Goal: Find specific page/section: Find specific page/section

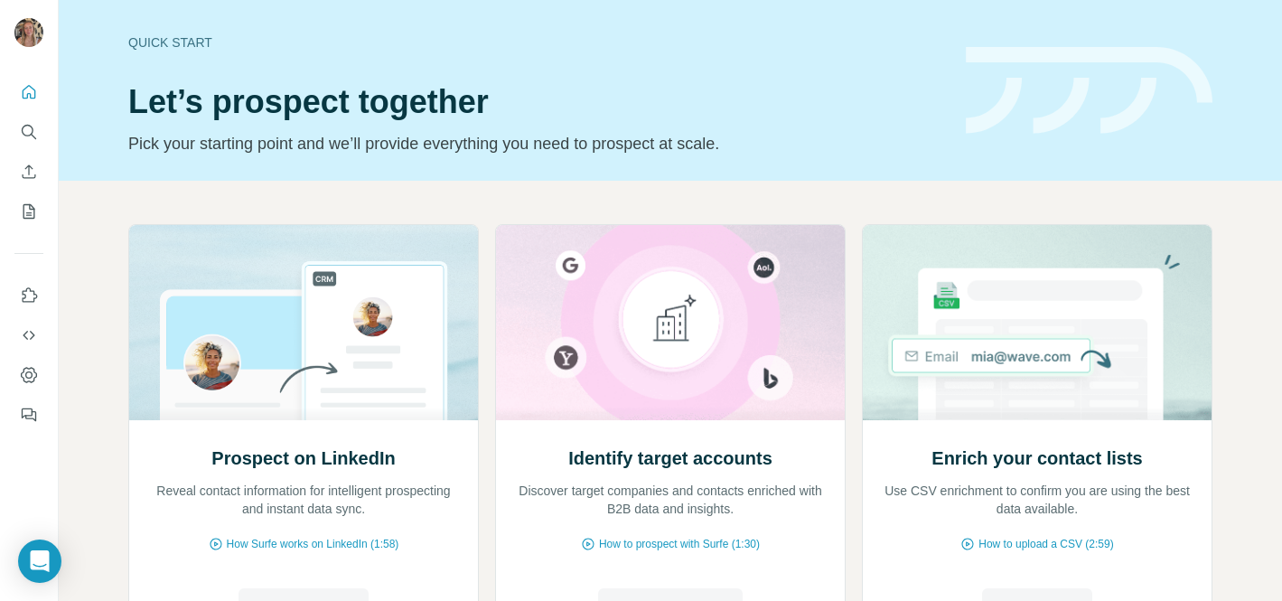
scroll to position [176, 0]
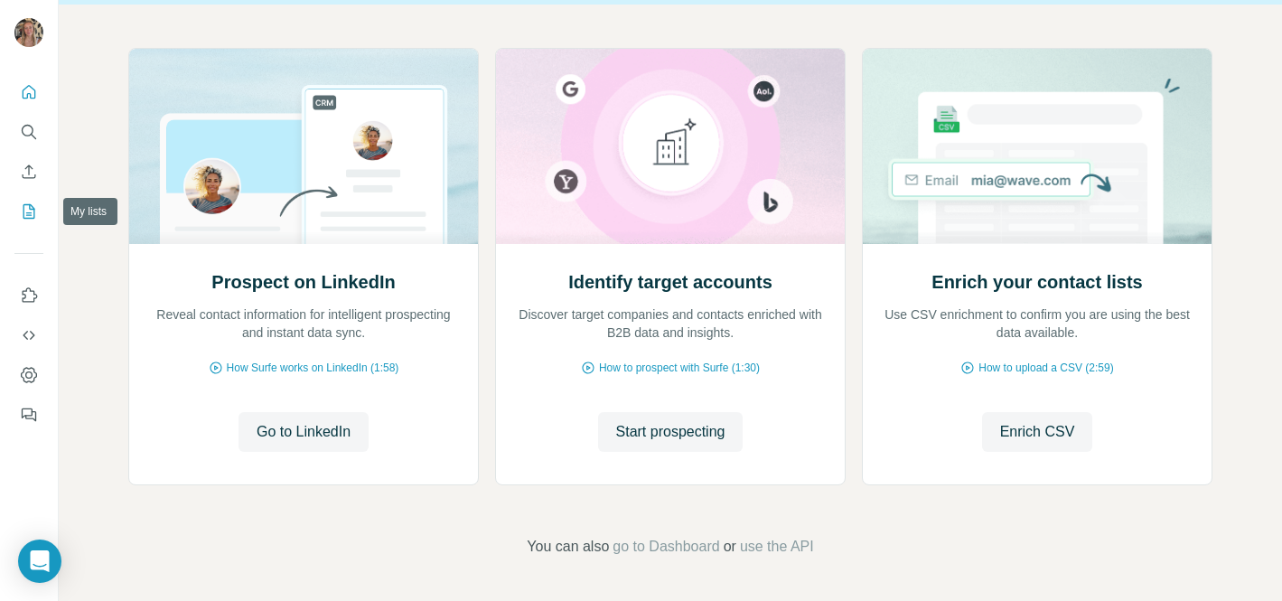
click at [23, 221] on button "My lists" at bounding box center [28, 211] width 29 height 33
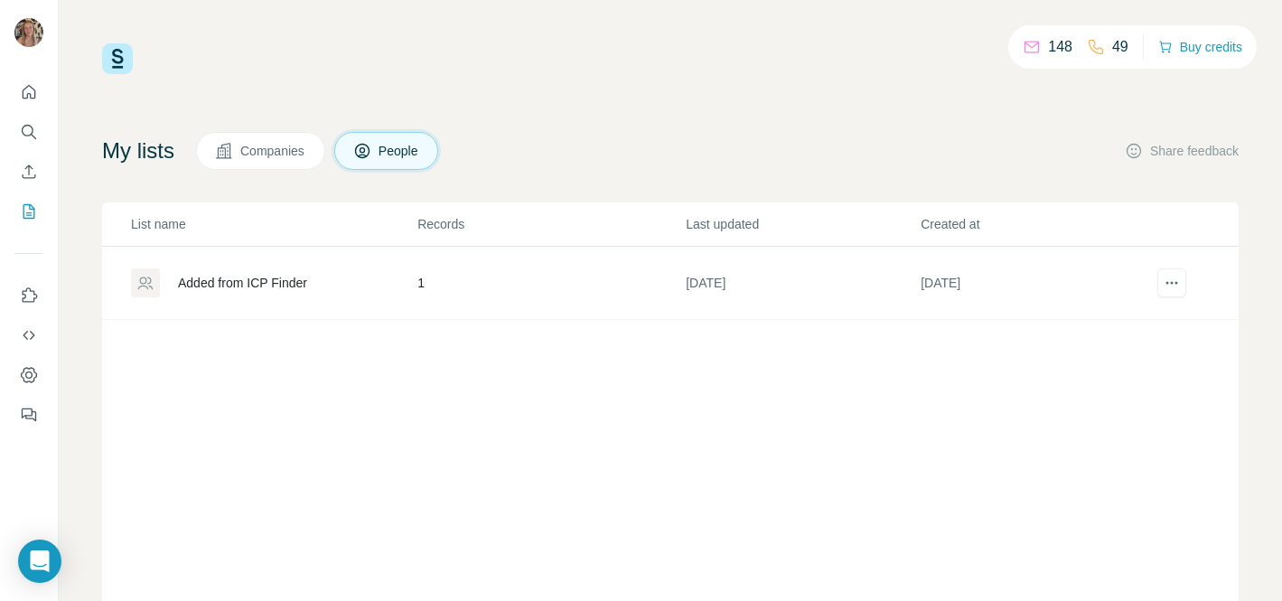
click at [275, 284] on div "Added from ICP Finder" at bounding box center [242, 283] width 129 height 18
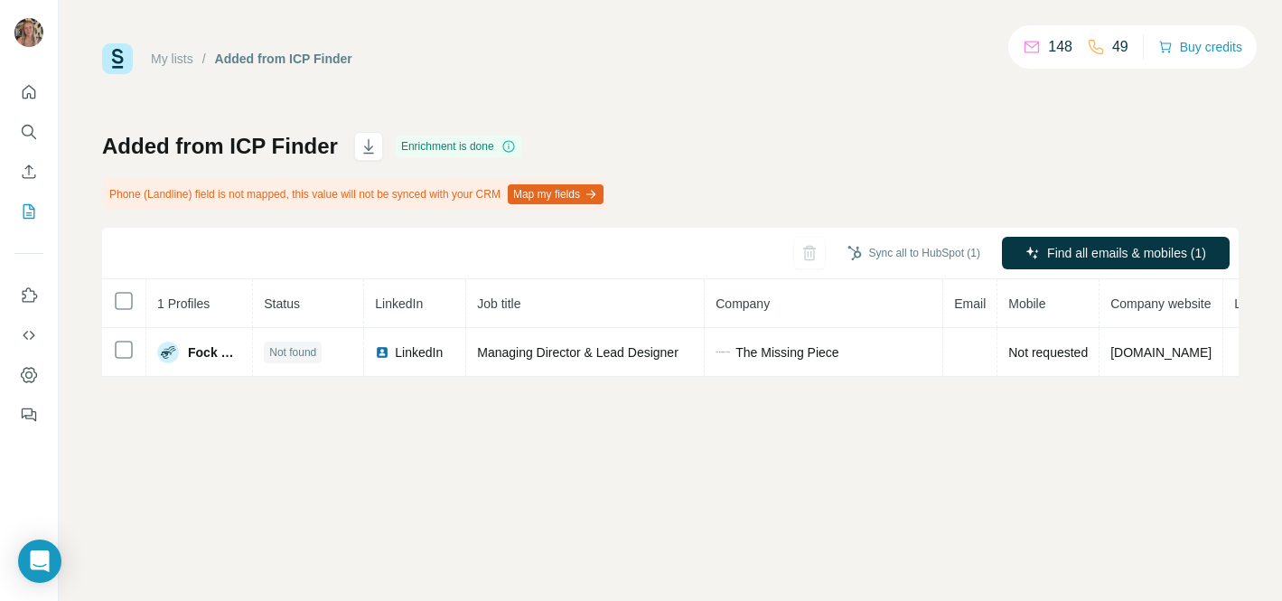
click at [178, 63] on link "My lists" at bounding box center [172, 59] width 42 height 14
